Goal: Transaction & Acquisition: Book appointment/travel/reservation

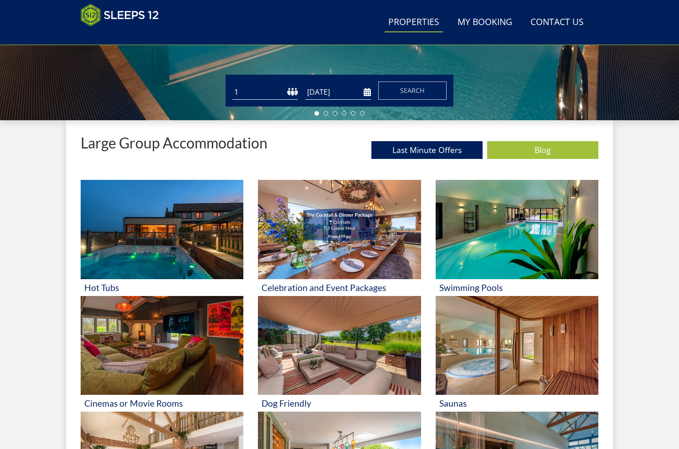
scroll to position [265, 0]
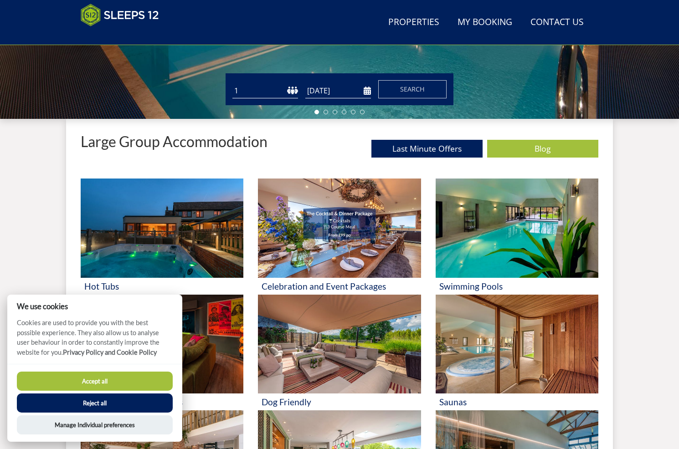
click at [105, 383] on button "Accept all" at bounding box center [95, 381] width 156 height 19
checkbox input "true"
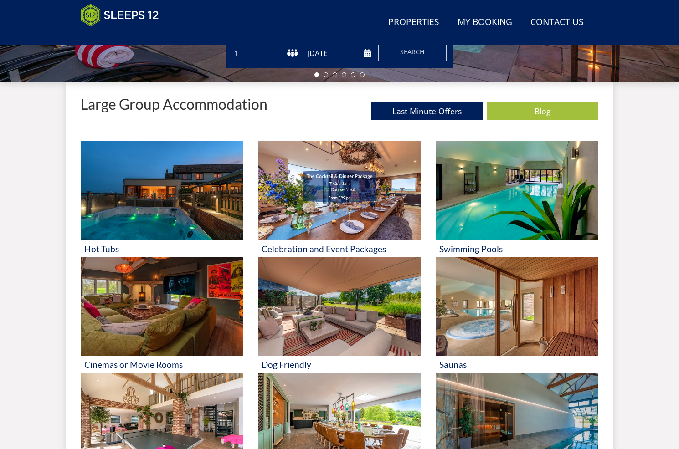
scroll to position [282, 0]
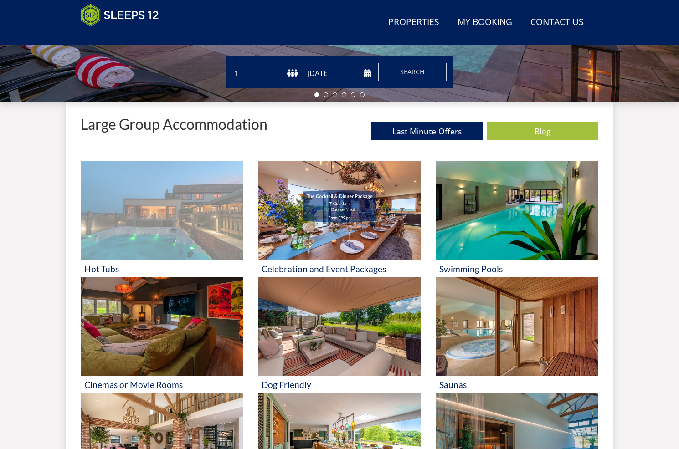
click at [160, 238] on img at bounding box center [162, 210] width 163 height 99
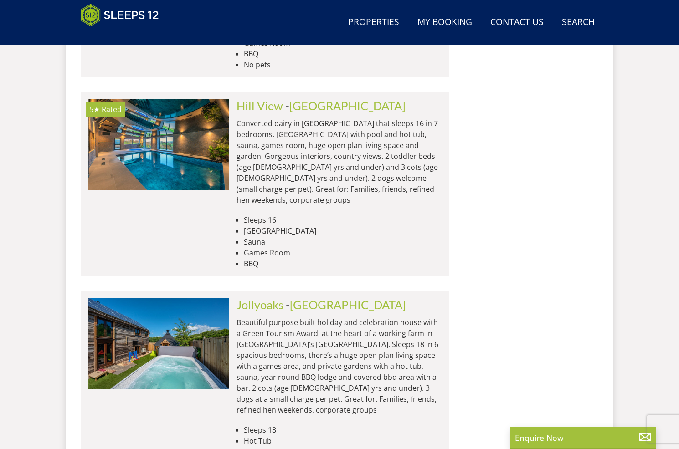
scroll to position [3937, 0]
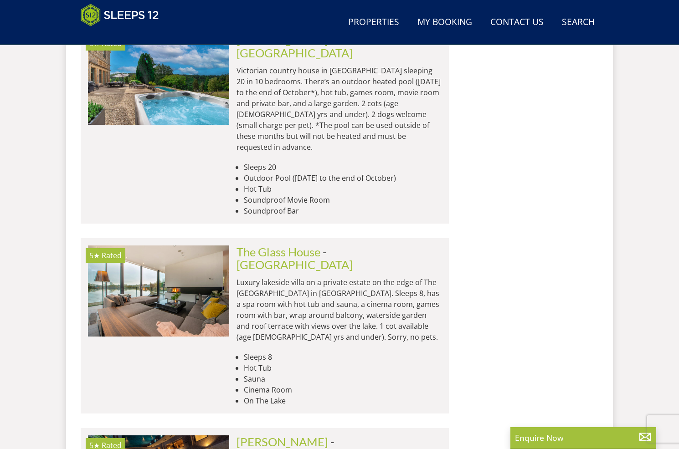
scroll to position [7392, 0]
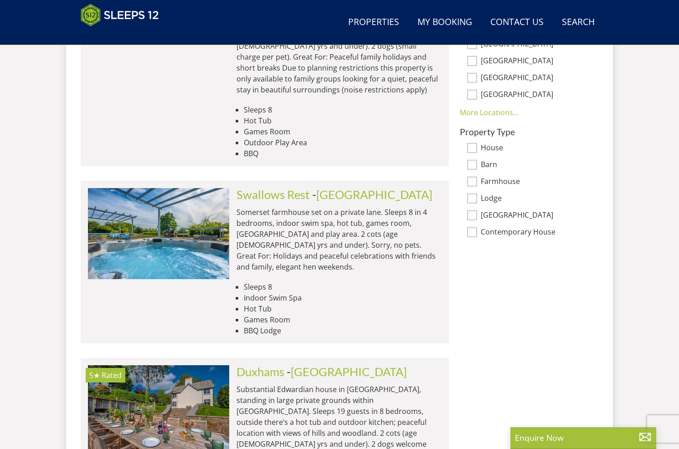
scroll to position [0, 0]
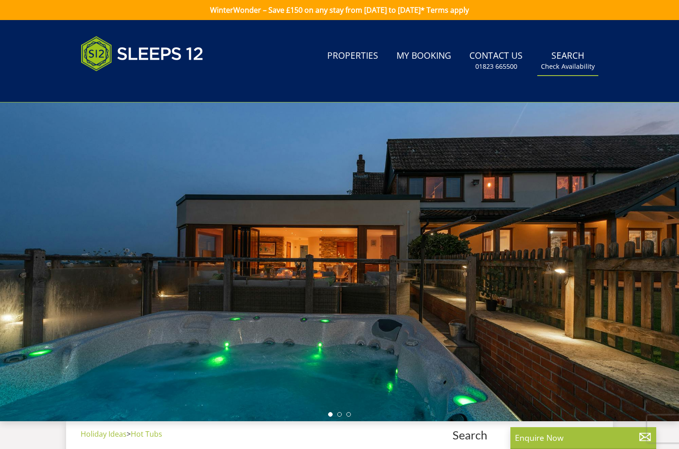
click at [564, 53] on link "Search Check Availability" at bounding box center [567, 61] width 61 height 30
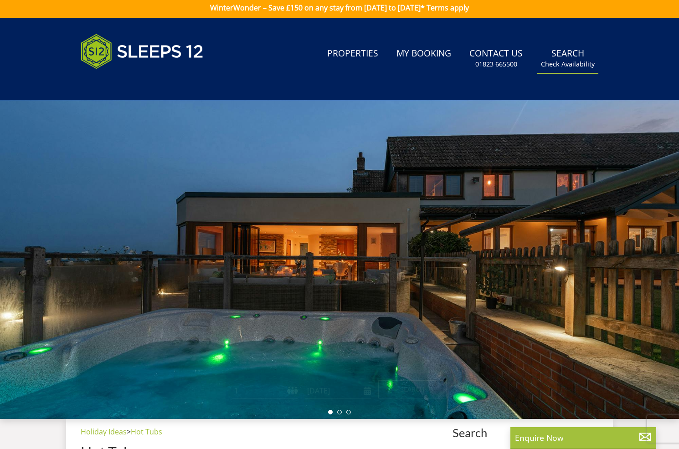
scroll to position [3, 0]
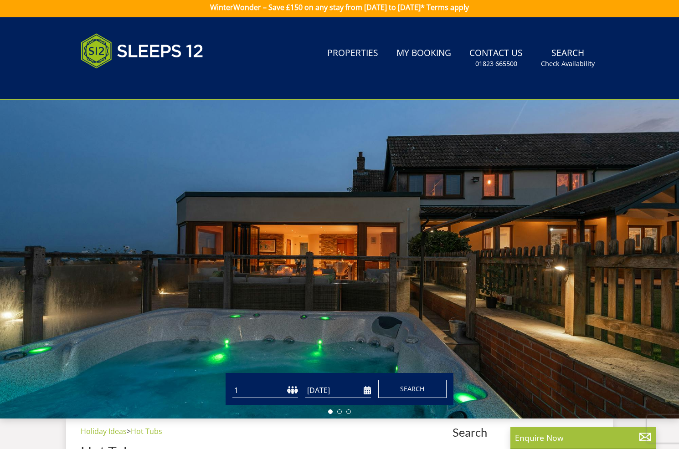
click at [409, 391] on span "Search" at bounding box center [412, 388] width 25 height 9
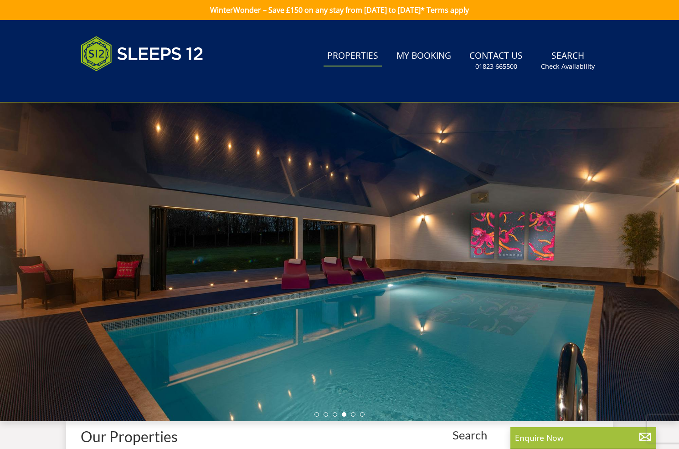
click at [370, 58] on link "Properties" at bounding box center [352, 56] width 58 height 20
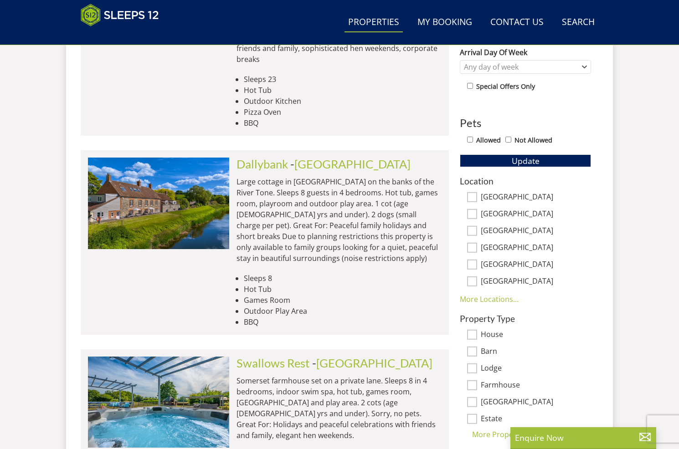
scroll to position [466, 0]
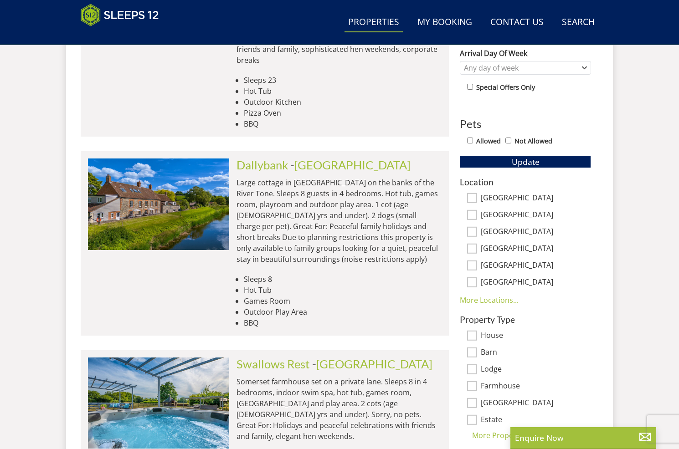
click at [472, 215] on input "[GEOGRAPHIC_DATA]" at bounding box center [472, 215] width 10 height 10
checkbox input "true"
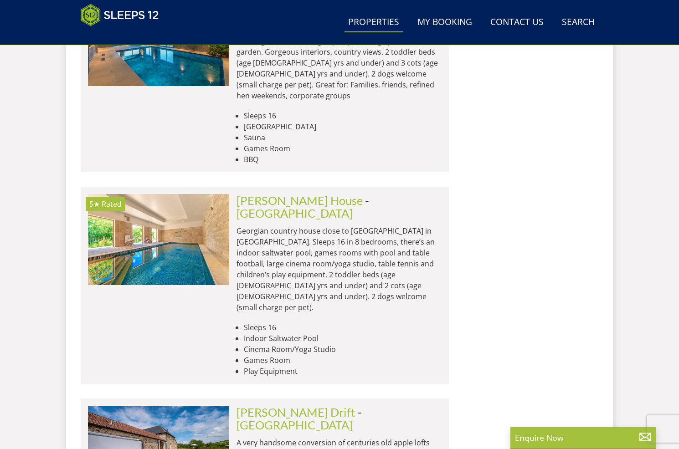
scroll to position [2538, 0]
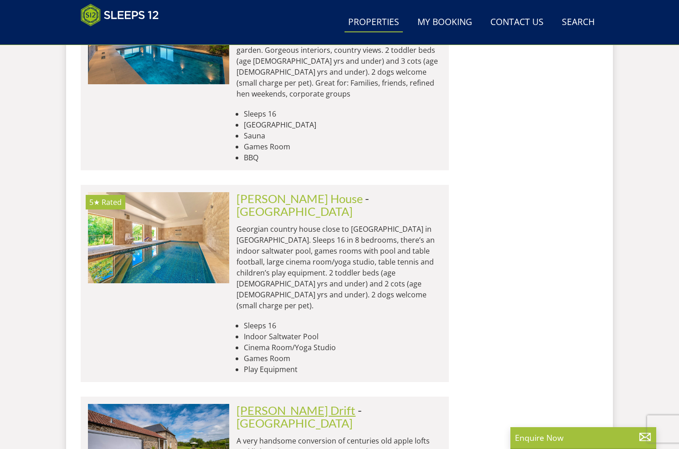
click at [290, 404] on link "[PERSON_NAME] Drift" at bounding box center [295, 411] width 119 height 14
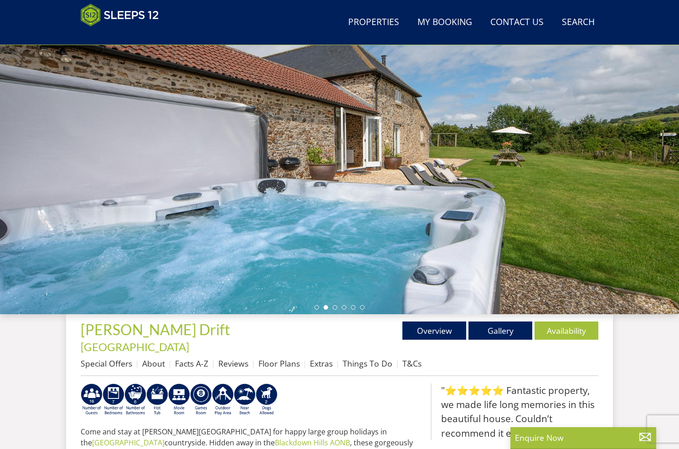
scroll to position [71, 0]
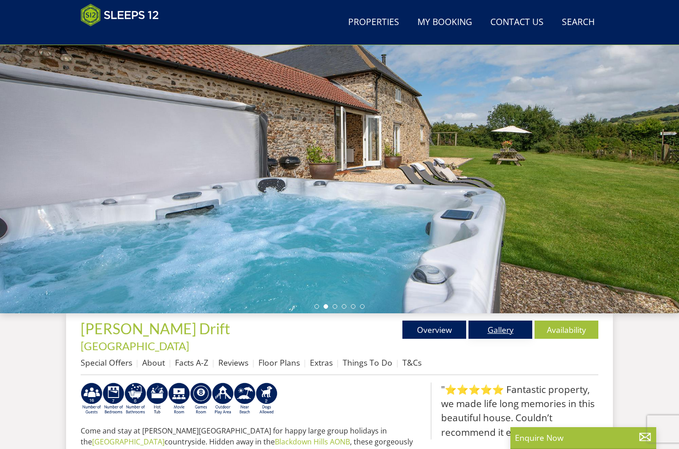
click at [506, 328] on link "Gallery" at bounding box center [500, 330] width 64 height 18
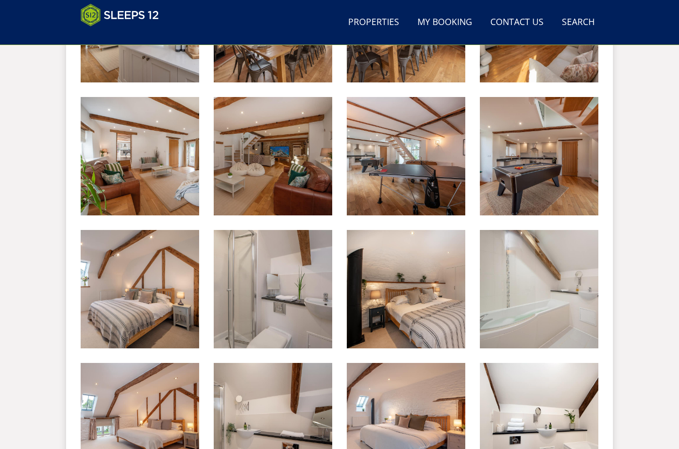
scroll to position [833, 0]
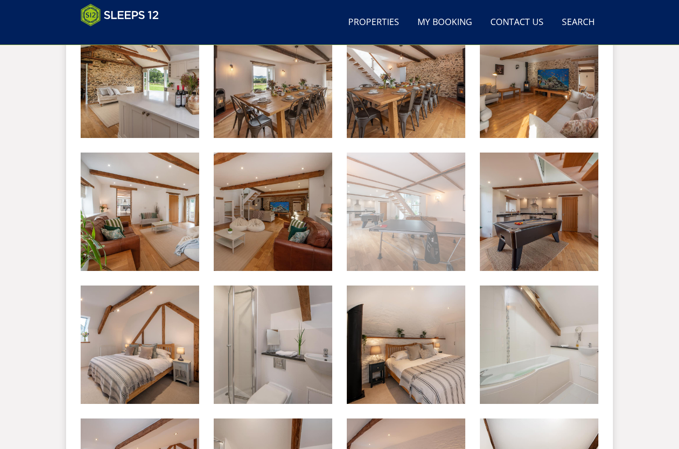
click at [419, 224] on img at bounding box center [406, 212] width 118 height 118
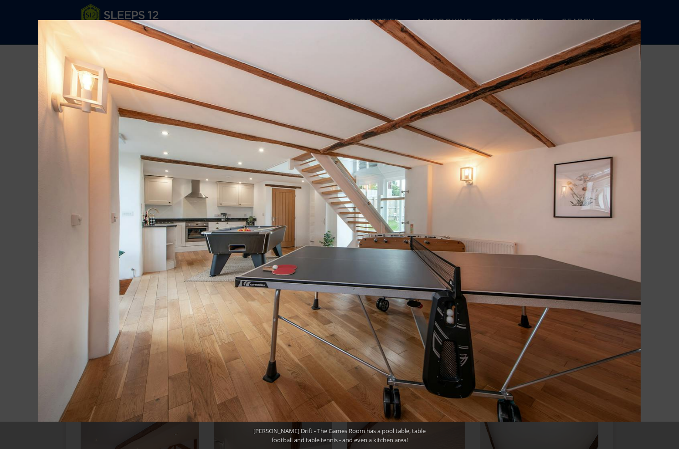
click at [669, 10] on button at bounding box center [669, 10] width 20 height 20
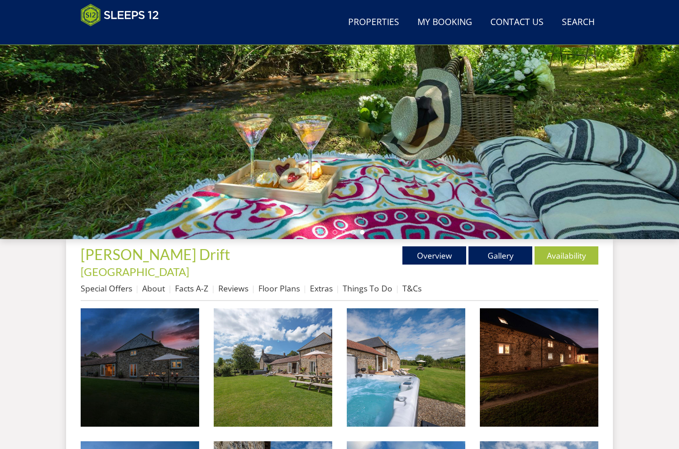
scroll to position [169, 0]
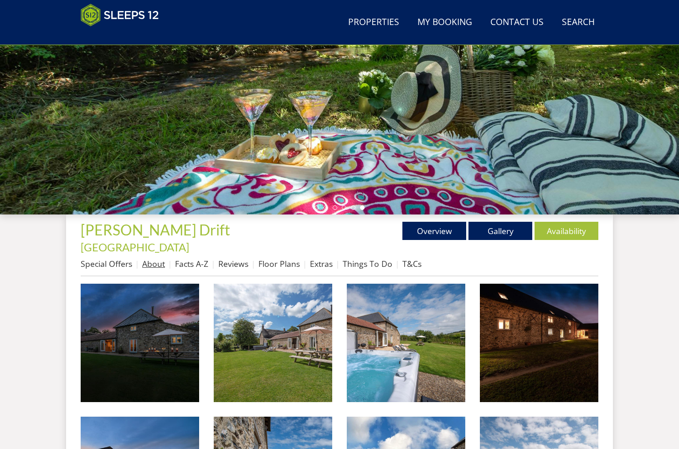
click at [153, 258] on link "About" at bounding box center [153, 263] width 23 height 11
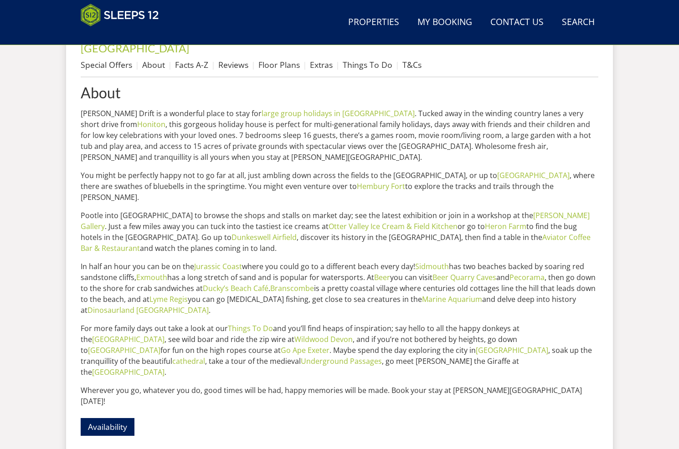
scroll to position [369, 0]
click at [310, 283] on link "Branscombe" at bounding box center [292, 288] width 44 height 10
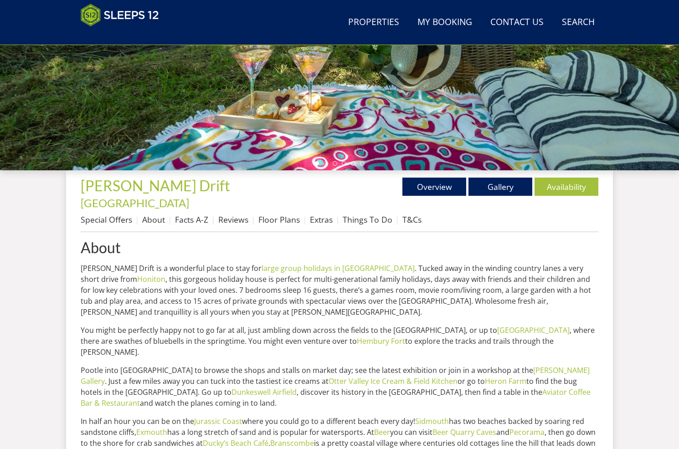
scroll to position [214, 0]
click at [282, 214] on link "Floor Plans" at bounding box center [278, 219] width 41 height 11
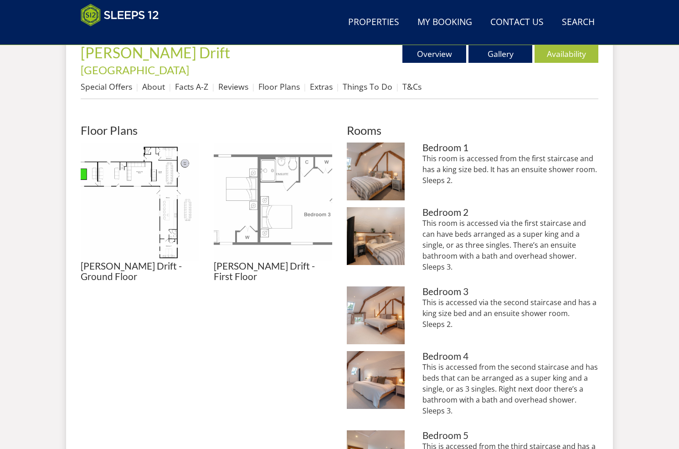
scroll to position [342, 0]
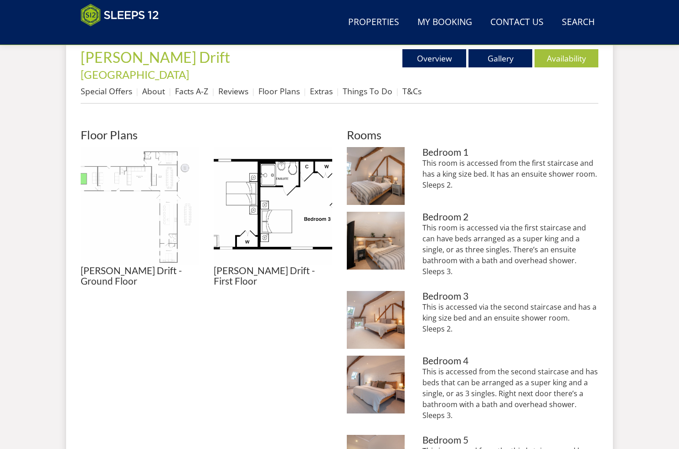
click at [162, 180] on img at bounding box center [140, 206] width 118 height 118
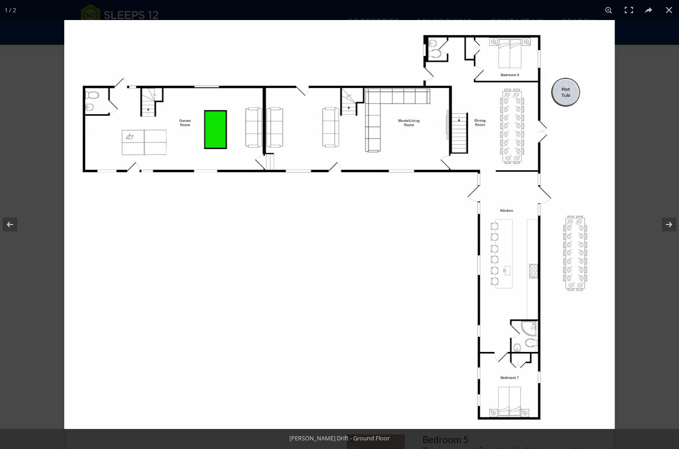
scroll to position [341, 0]
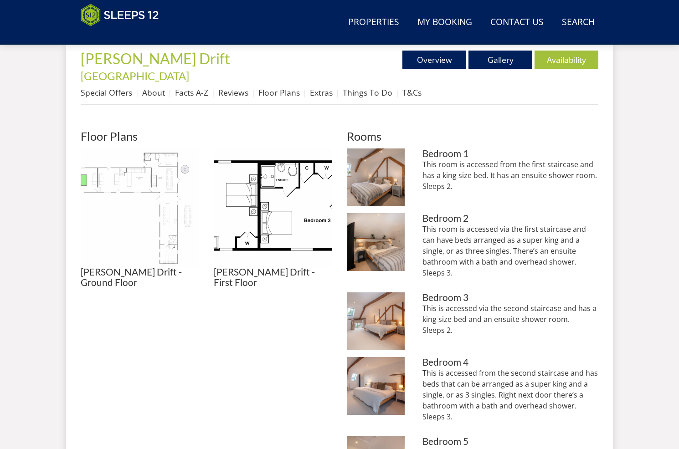
click at [153, 169] on img at bounding box center [140, 207] width 118 height 118
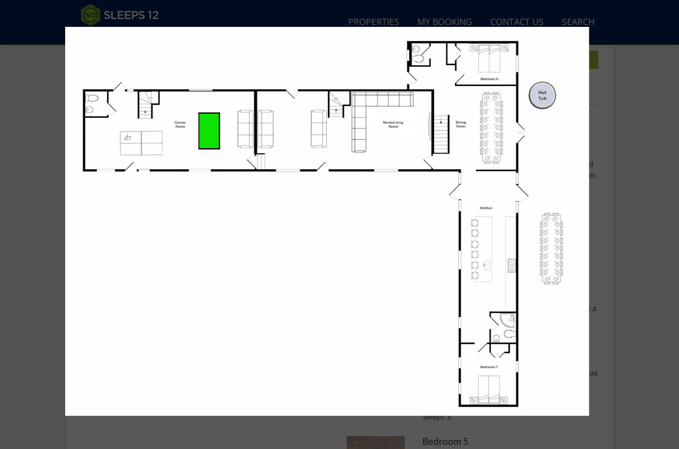
scroll to position [347, 0]
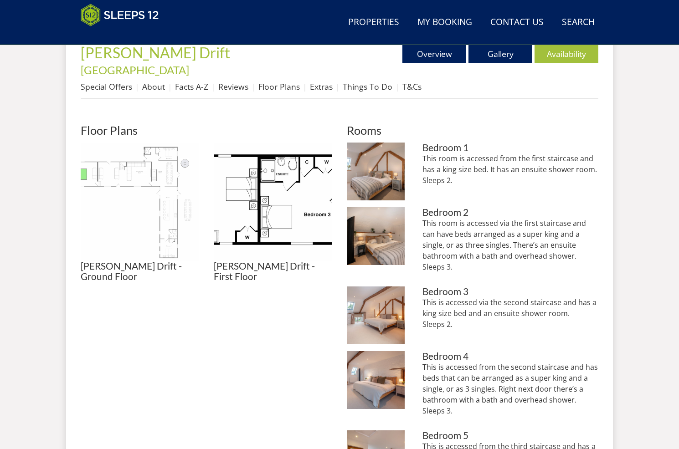
click at [164, 199] on img at bounding box center [140, 202] width 118 height 118
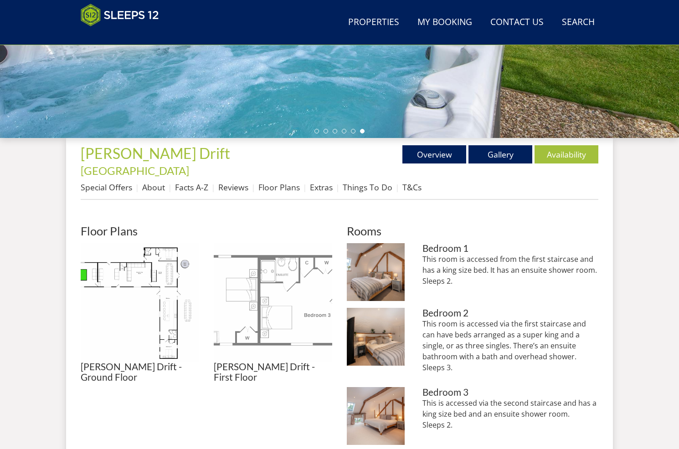
scroll to position [237, 0]
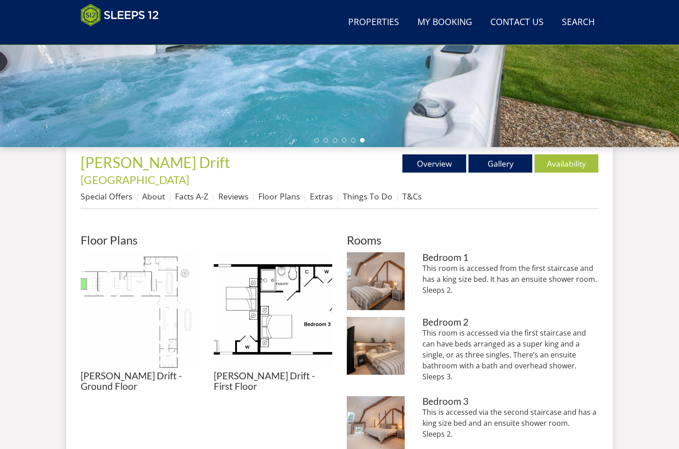
click at [174, 300] on img at bounding box center [140, 311] width 118 height 118
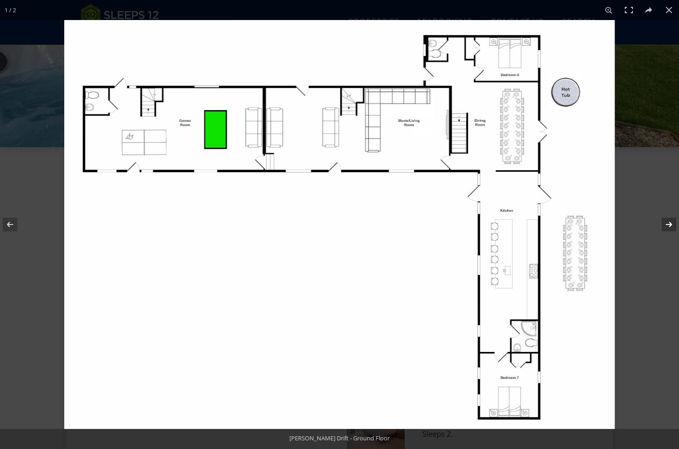
click at [671, 226] on button at bounding box center [663, 225] width 32 height 46
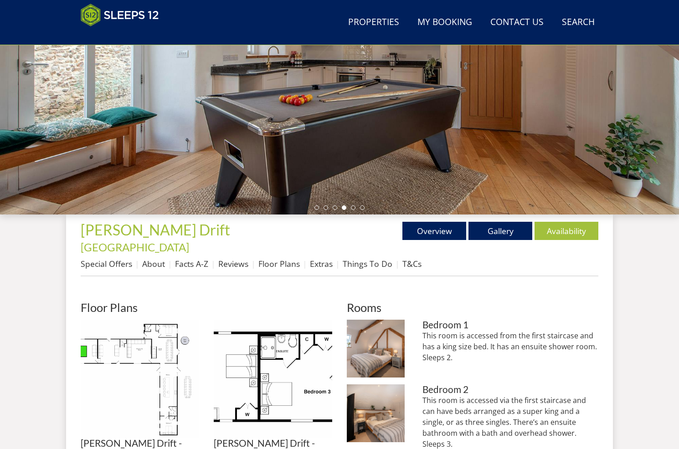
scroll to position [178, 0]
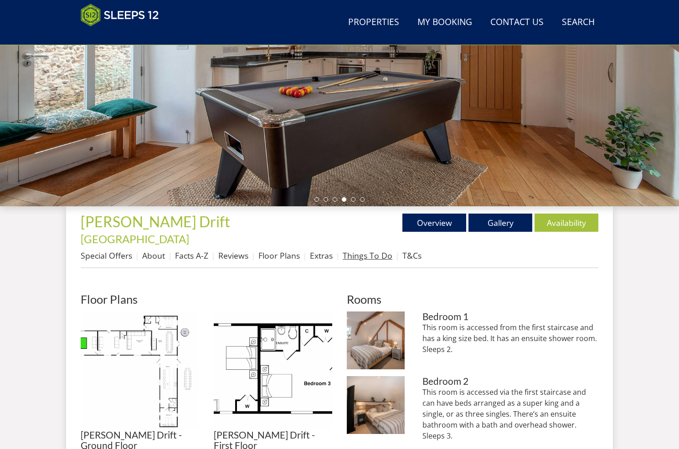
click at [374, 250] on link "Things To Do" at bounding box center [368, 255] width 50 height 11
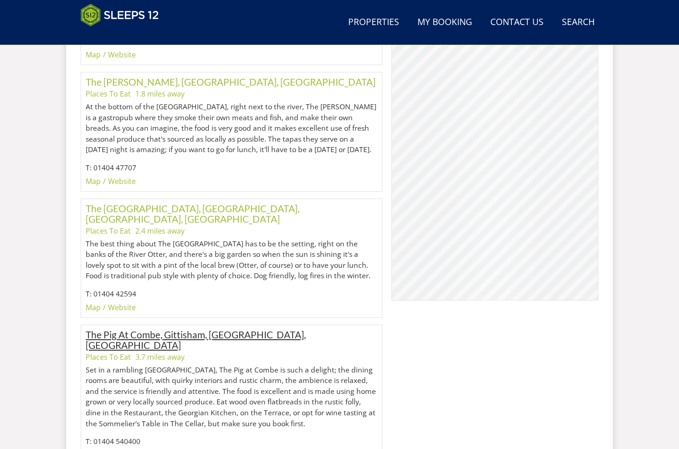
scroll to position [1074, 0]
click at [142, 329] on link "The Pig At Combe, Gittisham, [GEOGRAPHIC_DATA], [GEOGRAPHIC_DATA]" at bounding box center [196, 340] width 220 height 22
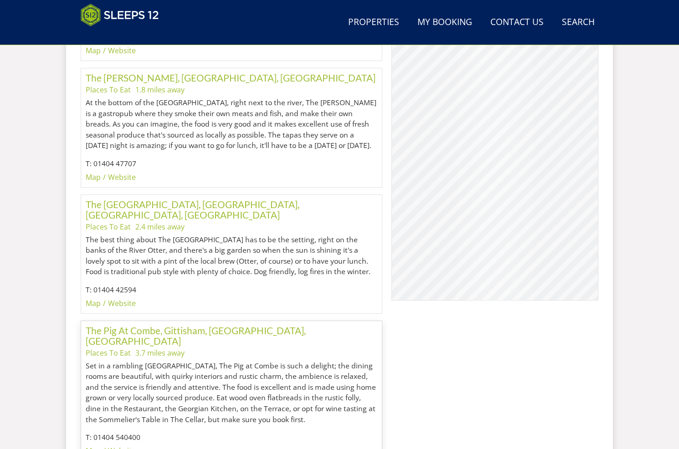
click at [124, 446] on link "Website" at bounding box center [122, 451] width 28 height 10
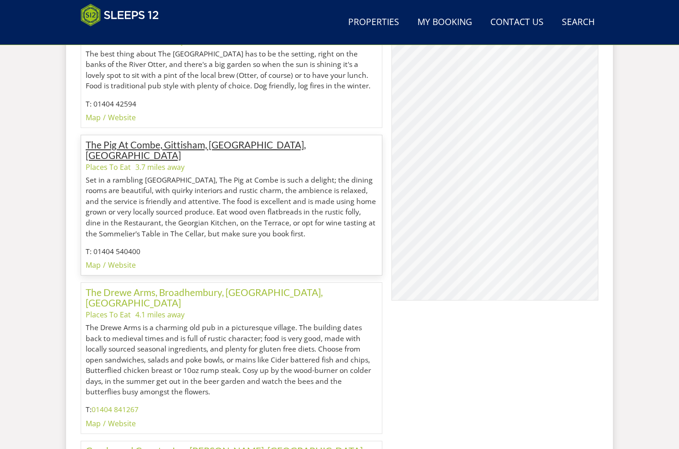
scroll to position [1265, 0]
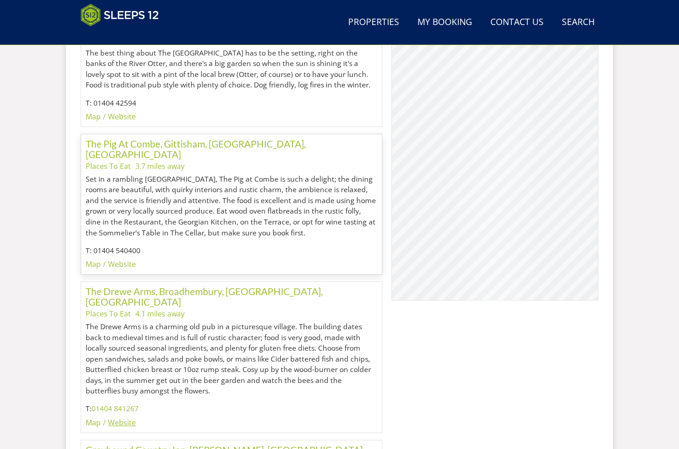
click at [121, 418] on link "Website" at bounding box center [122, 423] width 28 height 10
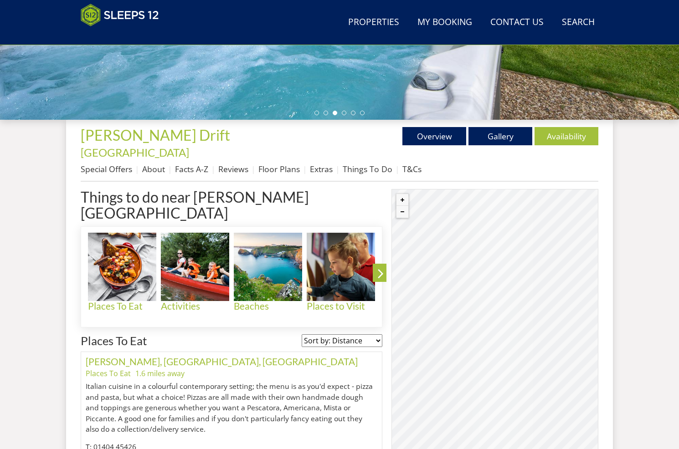
scroll to position [265, 0]
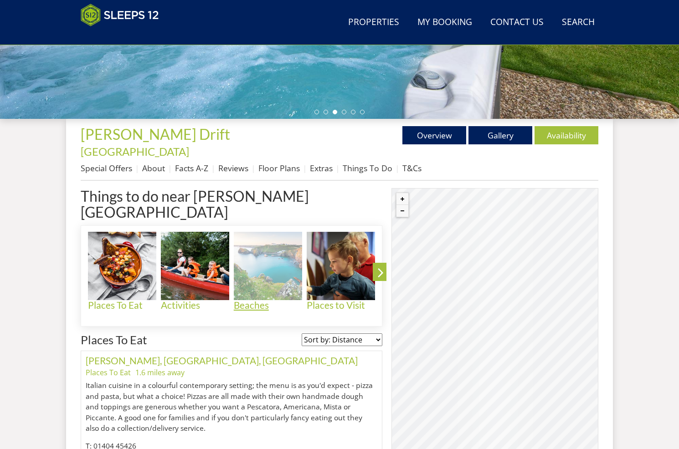
click at [271, 235] on img at bounding box center [268, 266] width 68 height 68
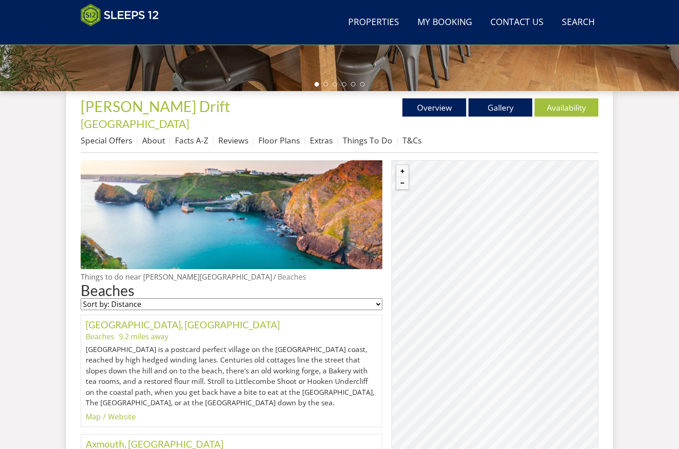
scroll to position [287, 0]
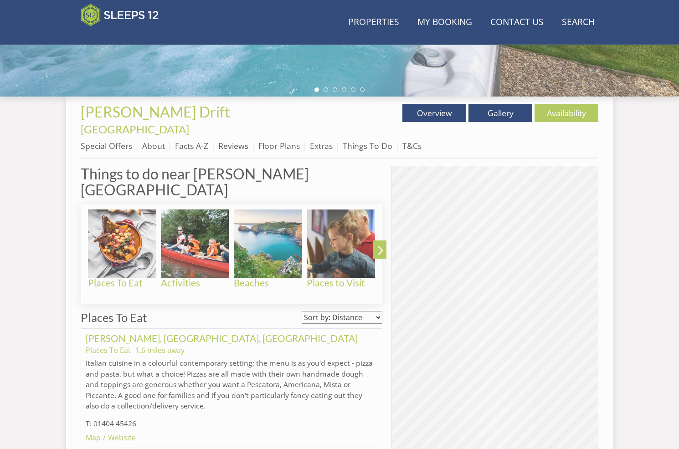
scroll to position [265, 0]
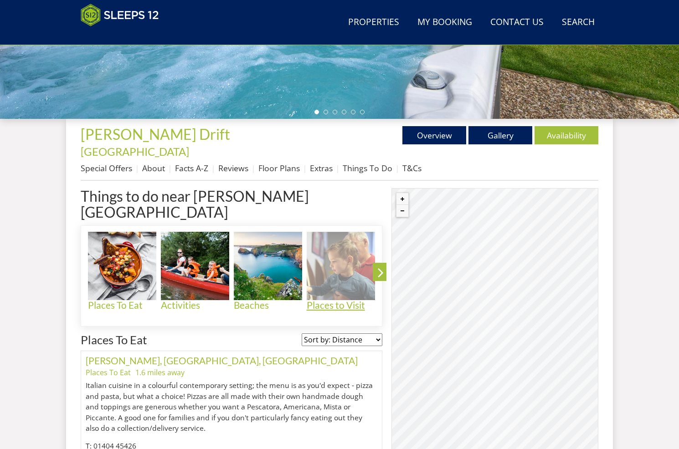
click at [342, 240] on img at bounding box center [341, 266] width 68 height 68
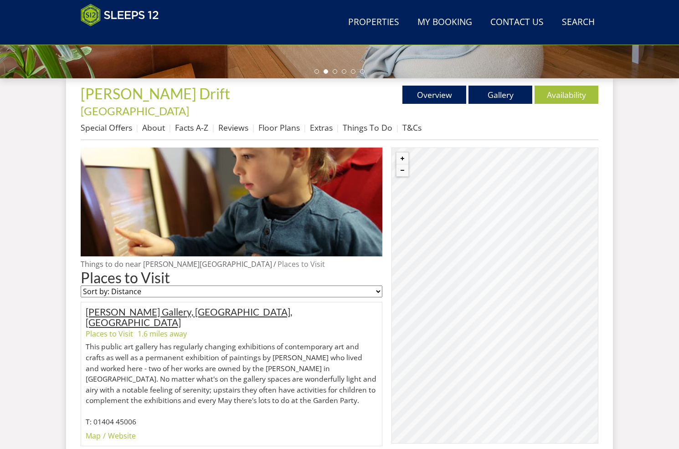
scroll to position [289, 0]
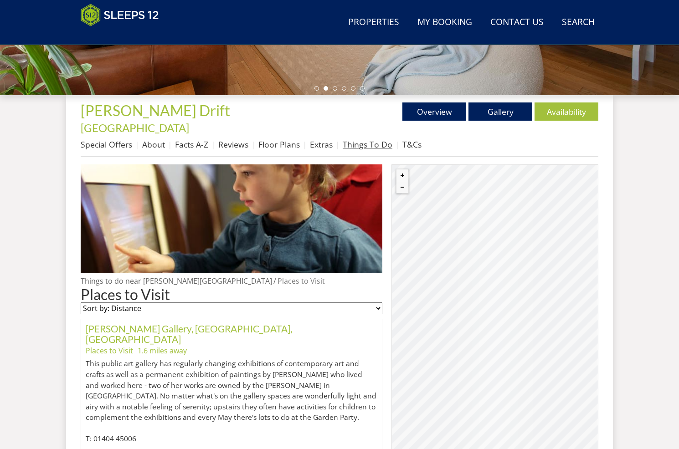
click at [357, 139] on link "Things To Do" at bounding box center [368, 144] width 50 height 11
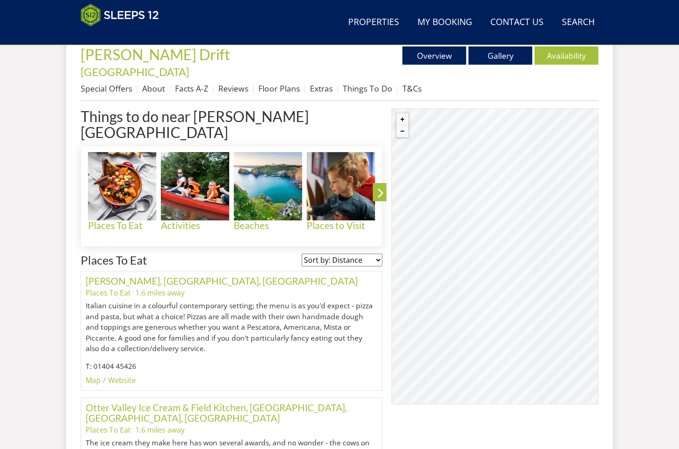
scroll to position [346, 0]
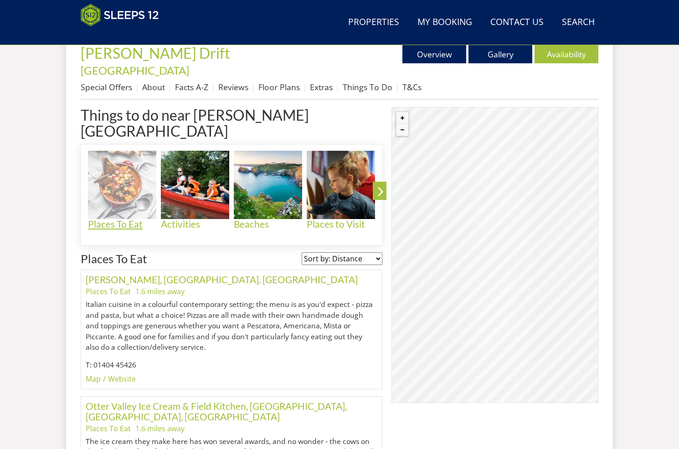
click at [130, 162] on img at bounding box center [122, 185] width 68 height 68
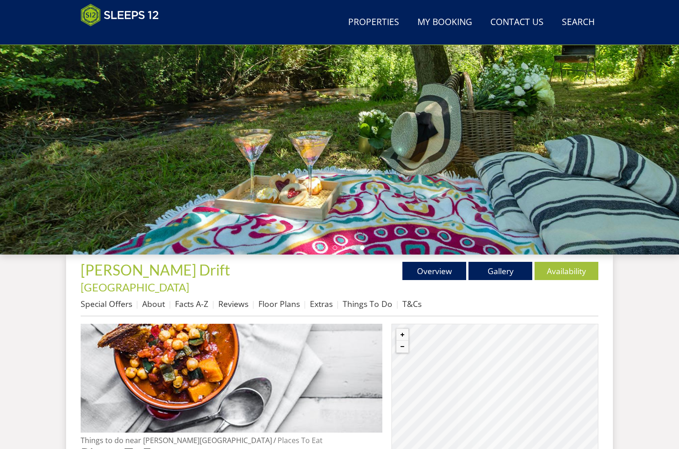
scroll to position [134, 0]
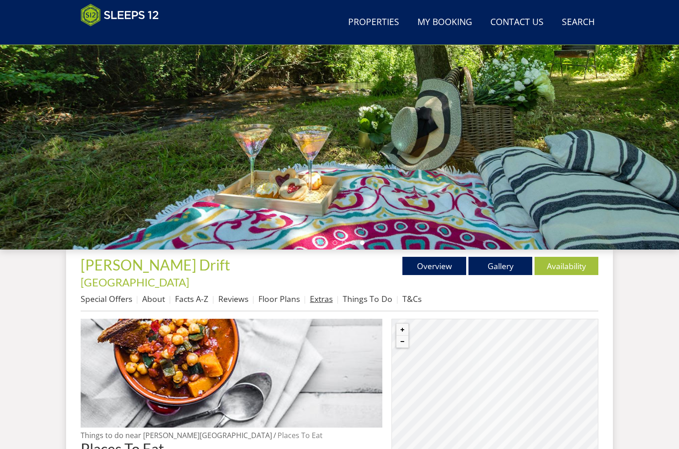
click at [326, 293] on link "Extras" at bounding box center [321, 298] width 23 height 11
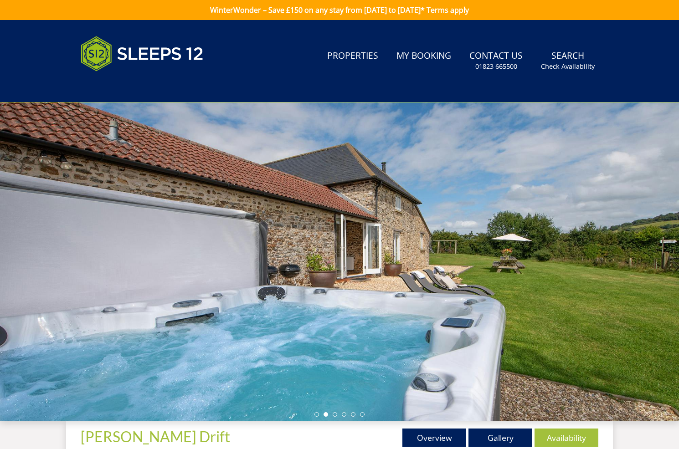
click at [542, 230] on div at bounding box center [339, 261] width 679 height 319
